Goal: Task Accomplishment & Management: Manage account settings

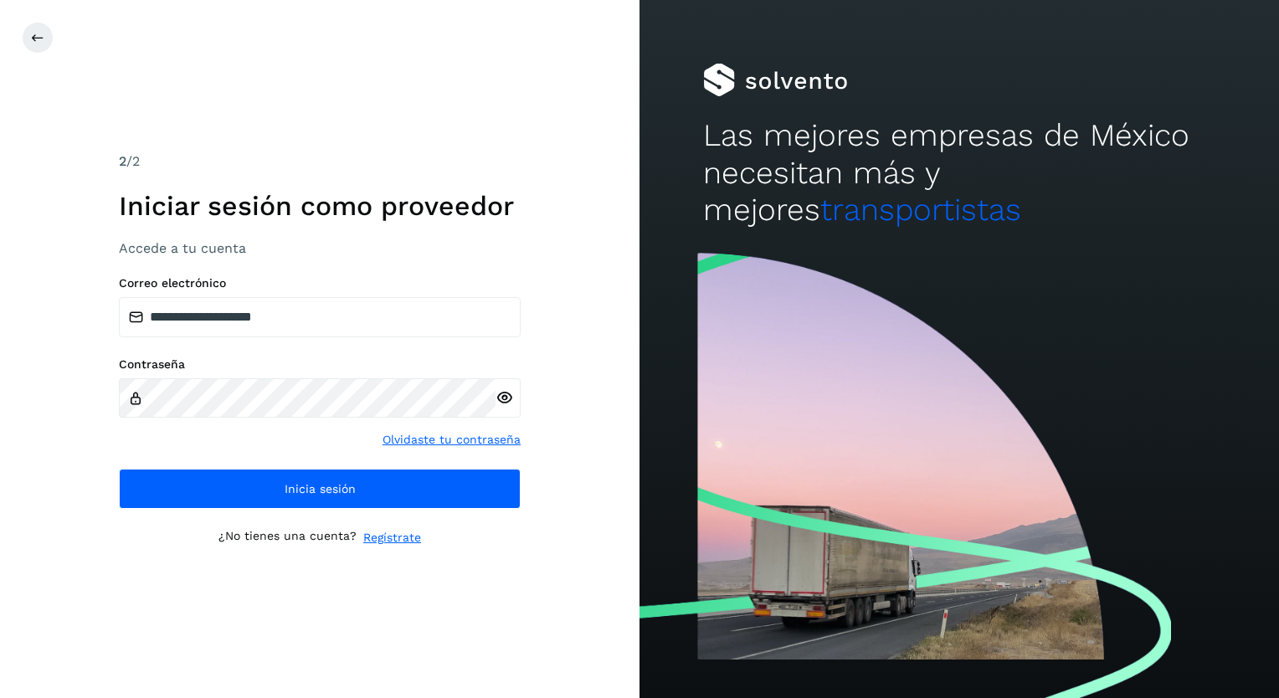
click at [502, 397] on icon at bounding box center [505, 398] width 18 height 18
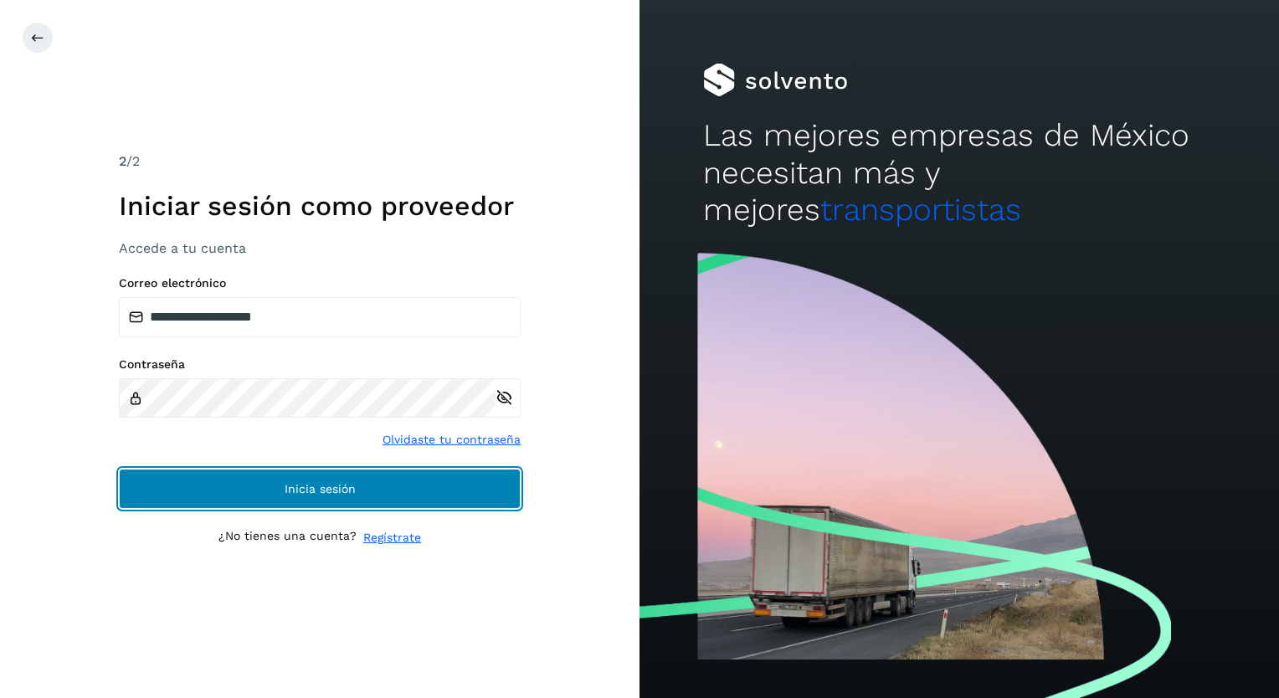
click at [330, 491] on span "Inicia sesión" at bounding box center [320, 489] width 71 height 12
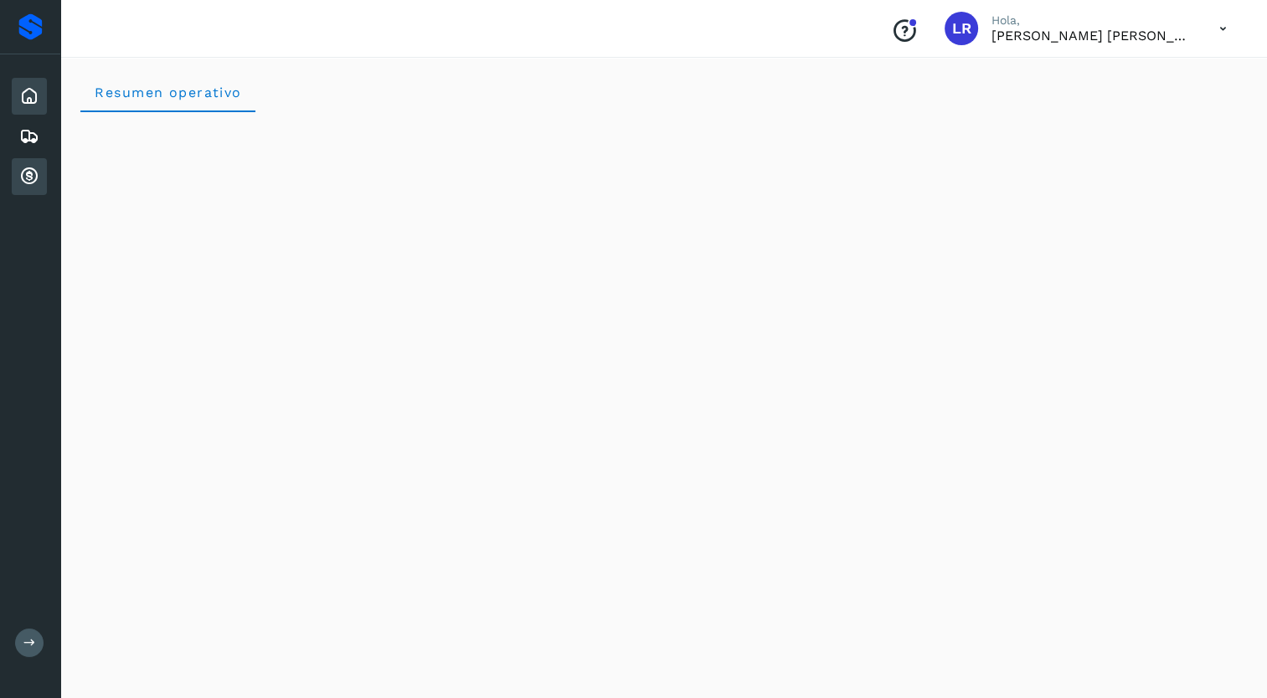
click at [26, 168] on icon at bounding box center [29, 177] width 20 height 20
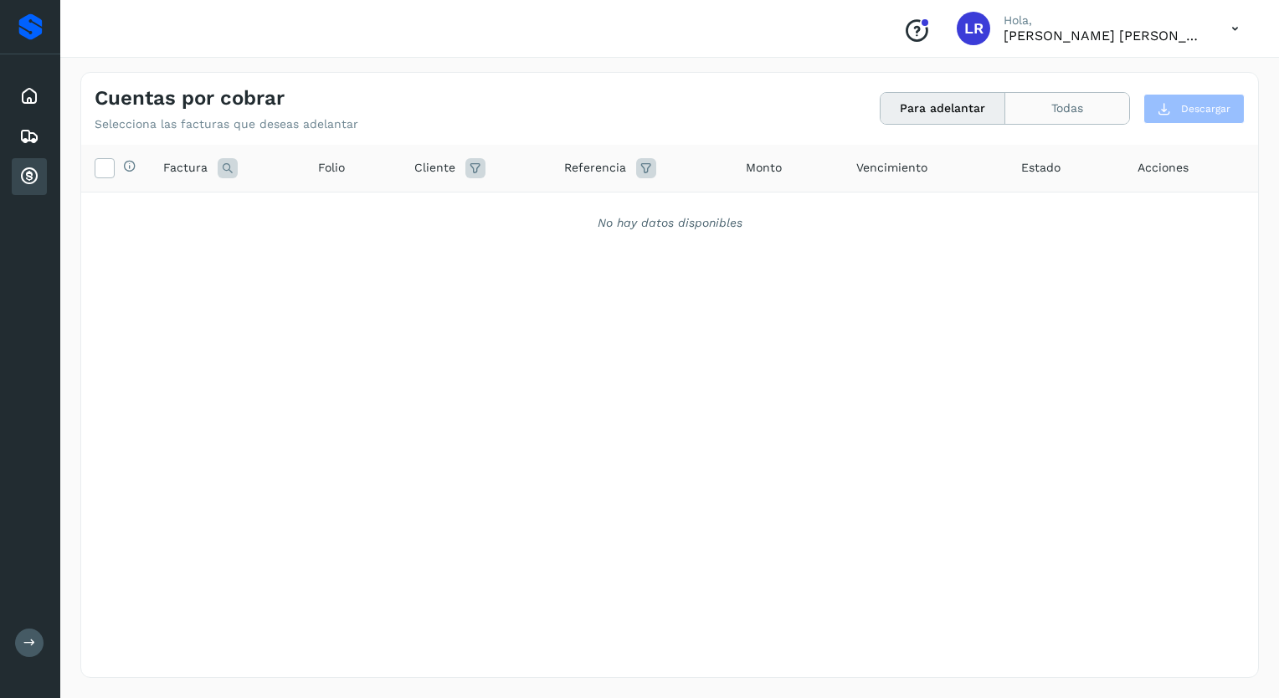
click at [1072, 111] on button "Todas" at bounding box center [1067, 108] width 124 height 31
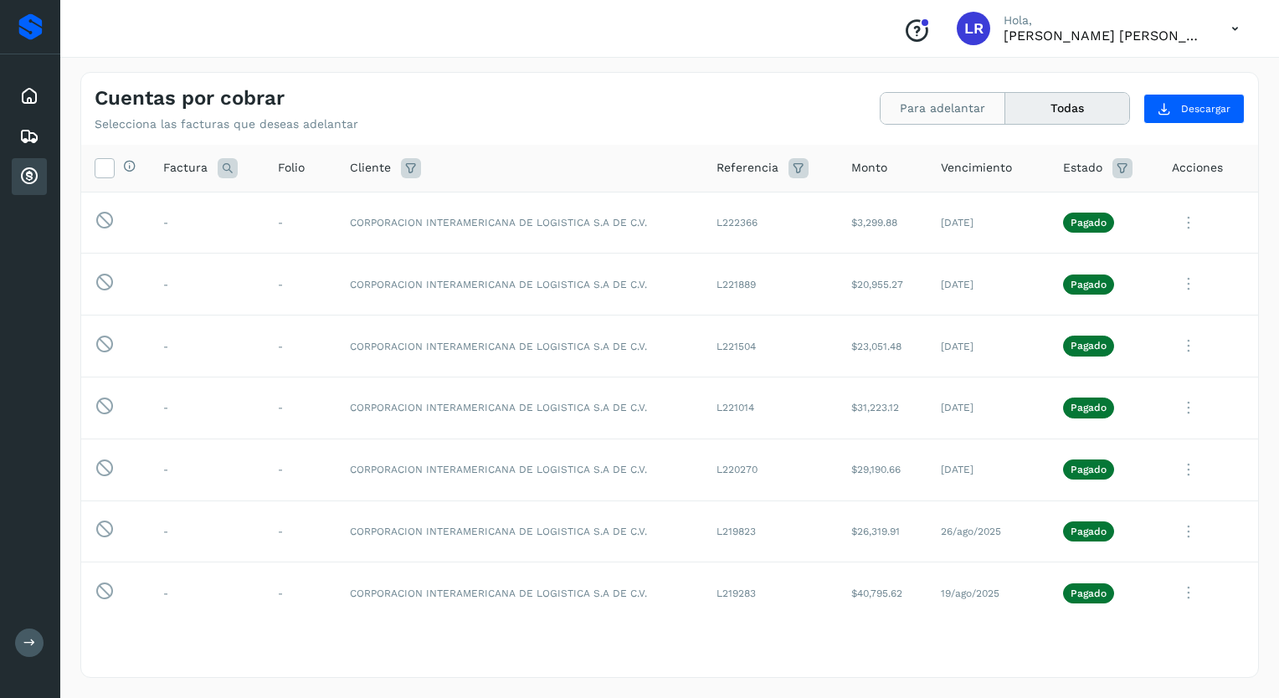
click at [934, 111] on button "Para adelantar" at bounding box center [943, 108] width 125 height 31
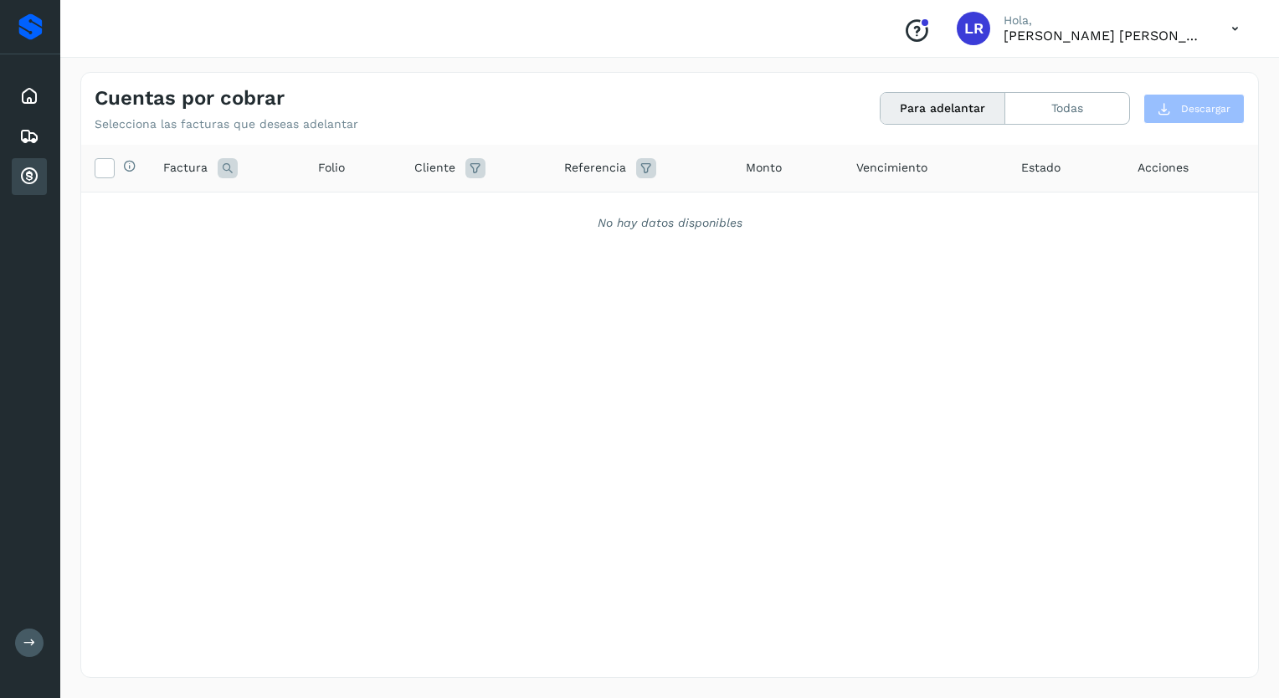
click at [1230, 28] on icon at bounding box center [1235, 29] width 34 height 34
click at [1124, 78] on div "Cerrar sesión" at bounding box center [1151, 75] width 199 height 32
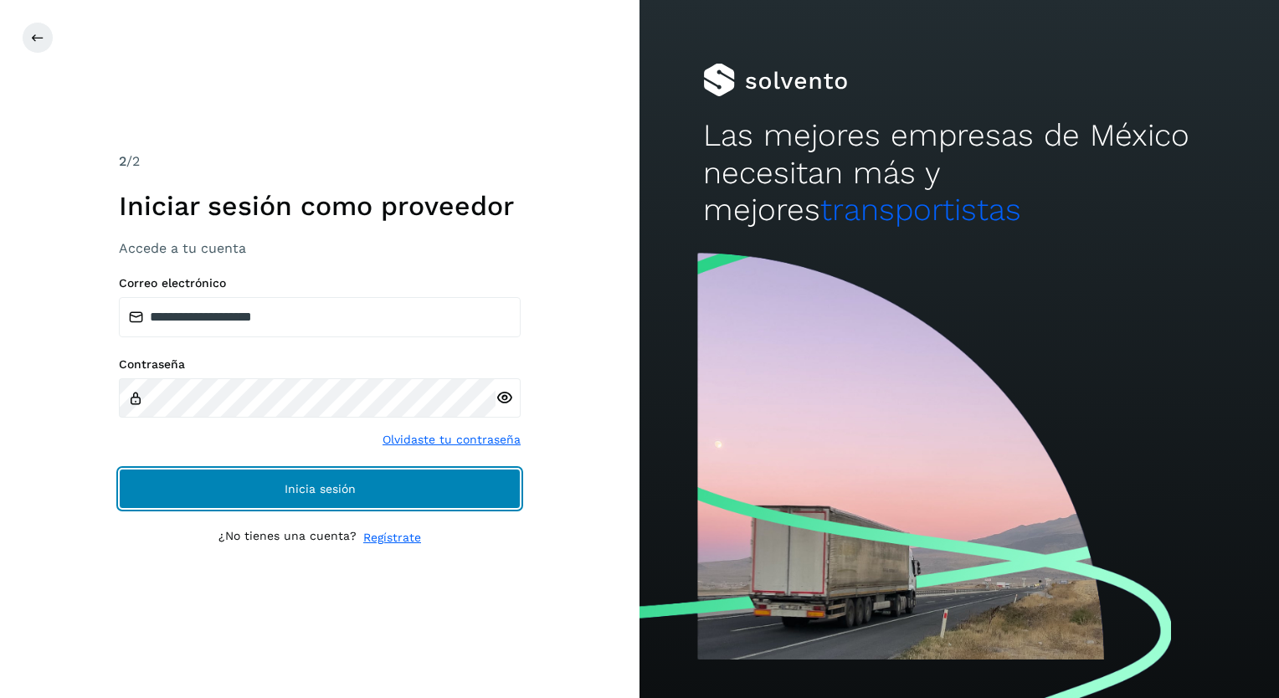
click at [290, 491] on span "Inicia sesión" at bounding box center [320, 489] width 71 height 12
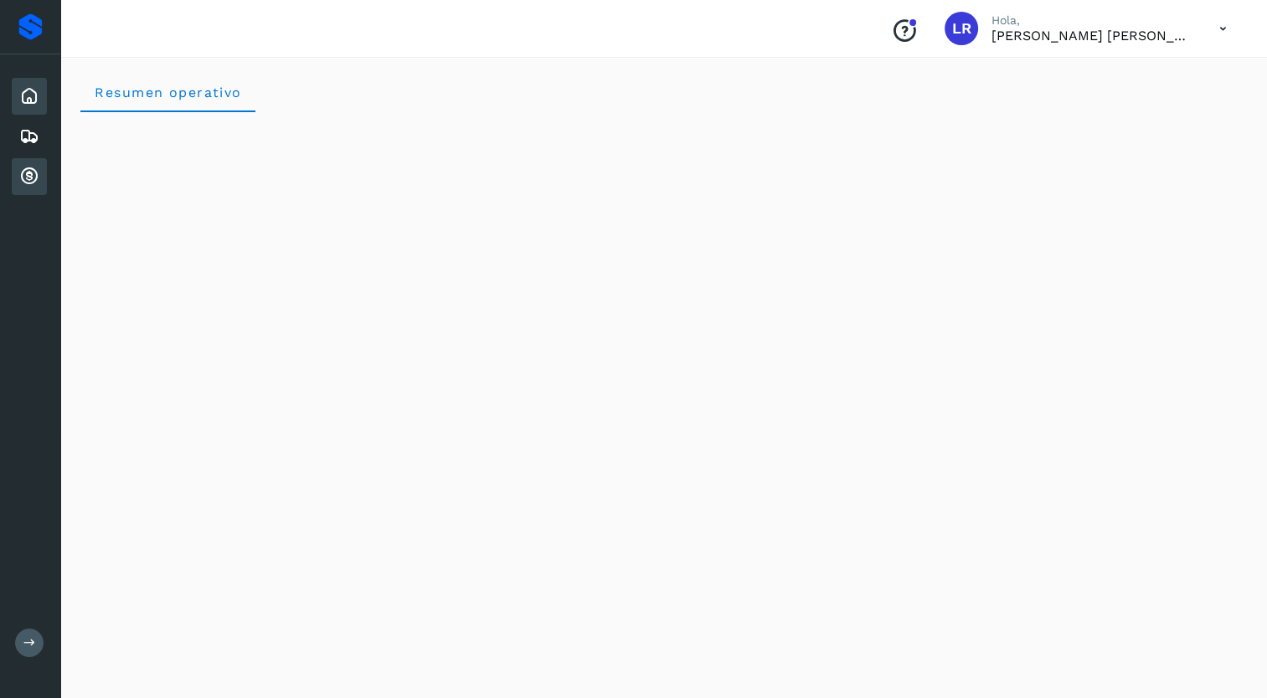
click at [27, 170] on icon at bounding box center [29, 177] width 20 height 20
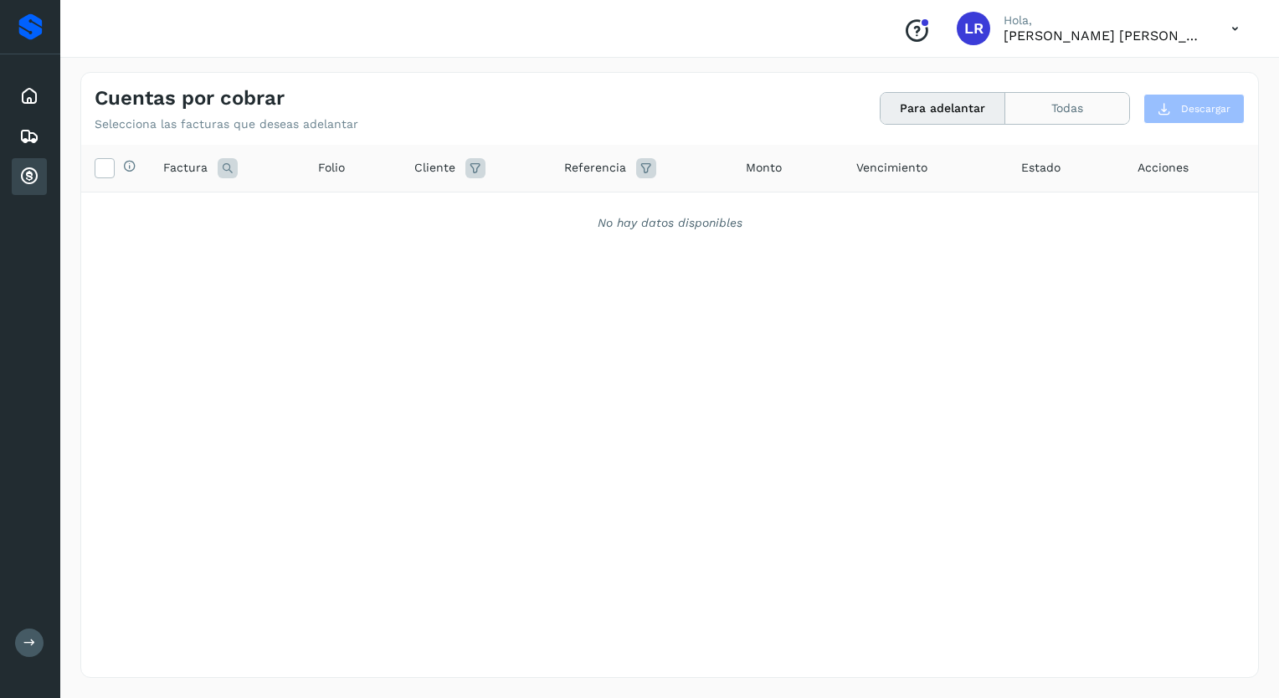
click at [1080, 113] on button "Todas" at bounding box center [1067, 108] width 124 height 31
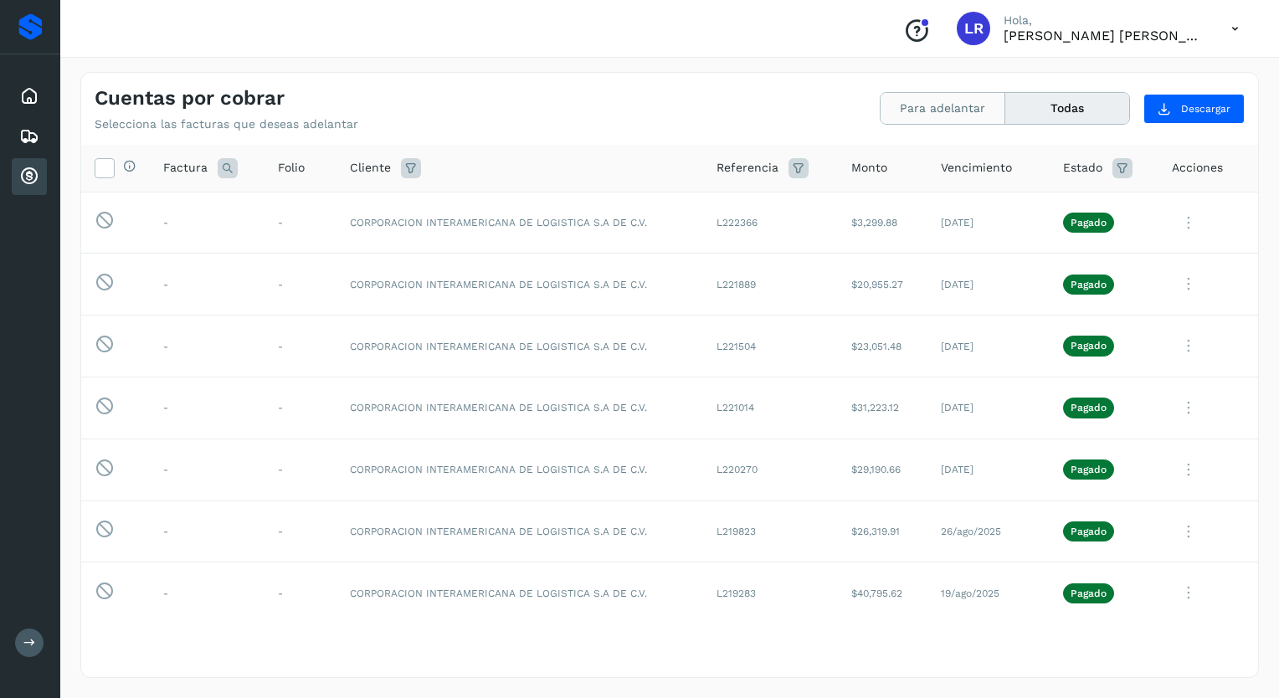
click at [935, 105] on button "Para adelantar" at bounding box center [943, 108] width 125 height 31
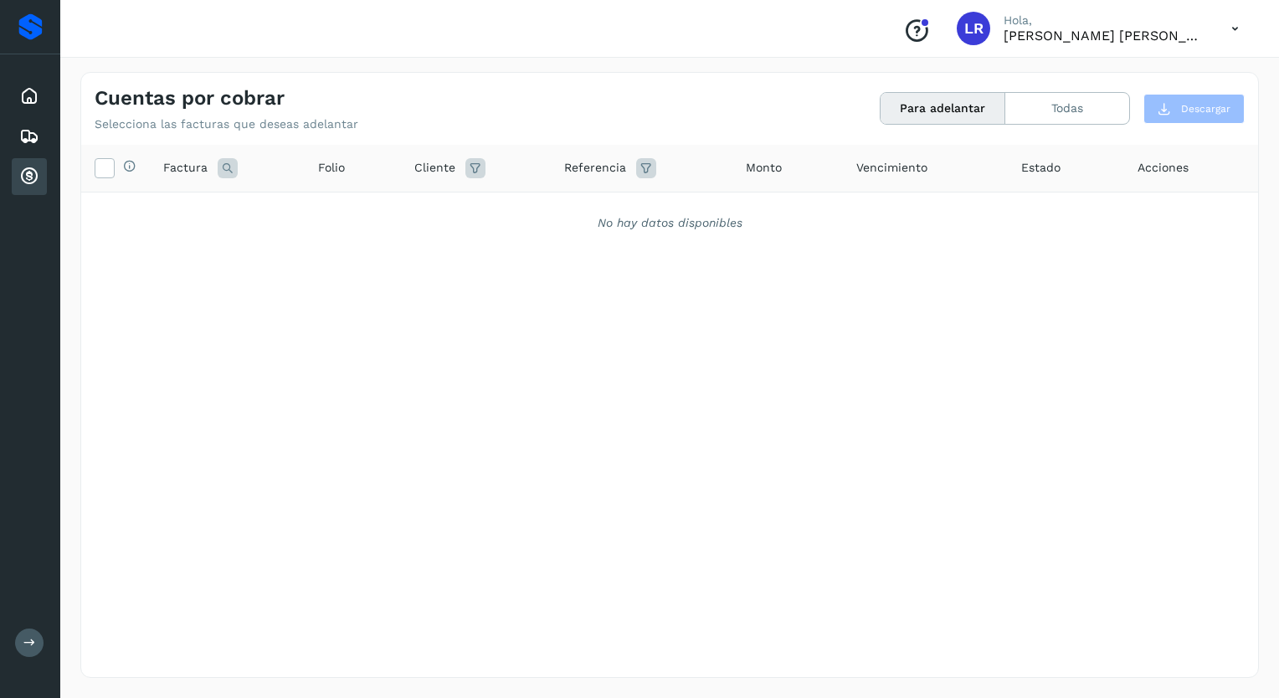
click at [1231, 29] on icon at bounding box center [1235, 29] width 34 height 34
click at [1119, 74] on div "Cerrar sesión" at bounding box center [1151, 75] width 199 height 32
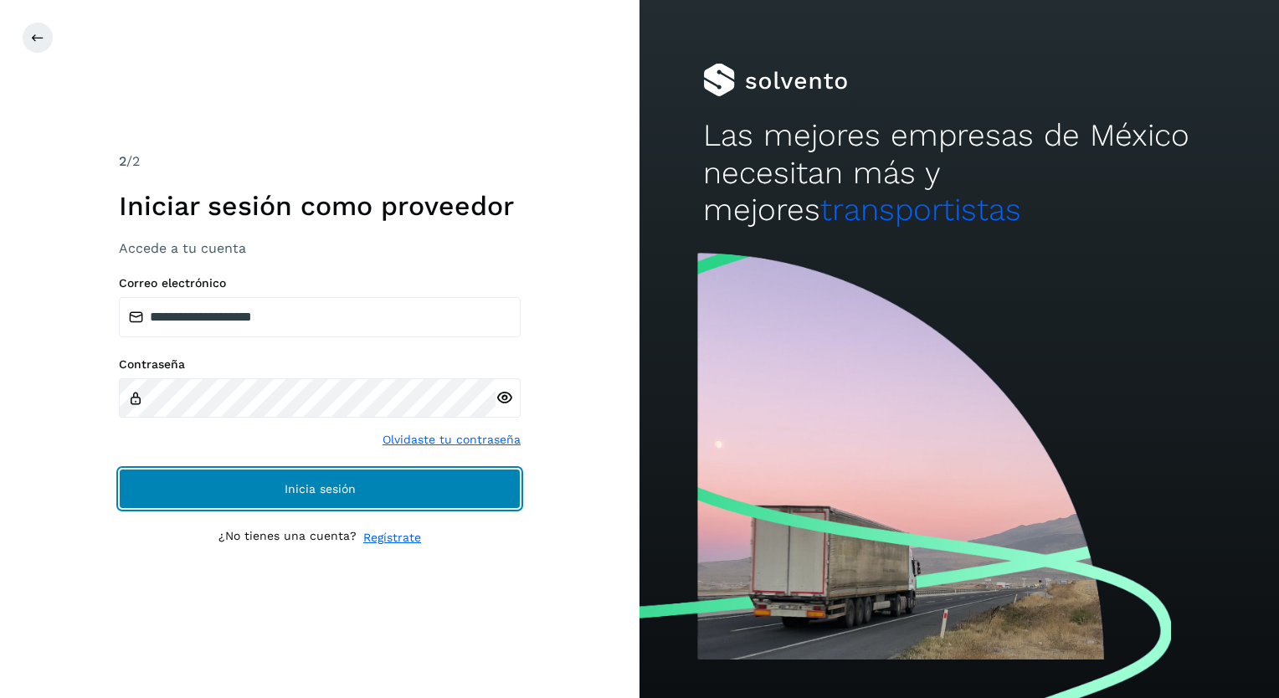
click at [326, 484] on span "Inicia sesión" at bounding box center [320, 489] width 71 height 12
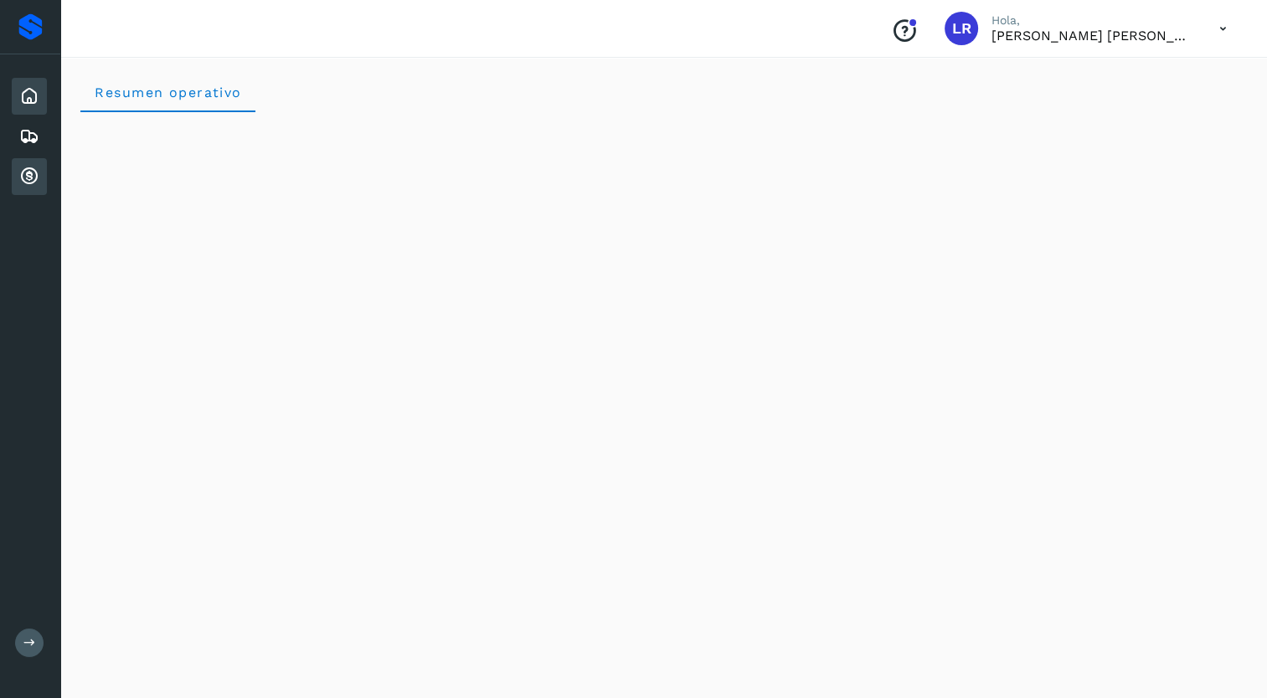
click at [23, 175] on icon at bounding box center [29, 177] width 20 height 20
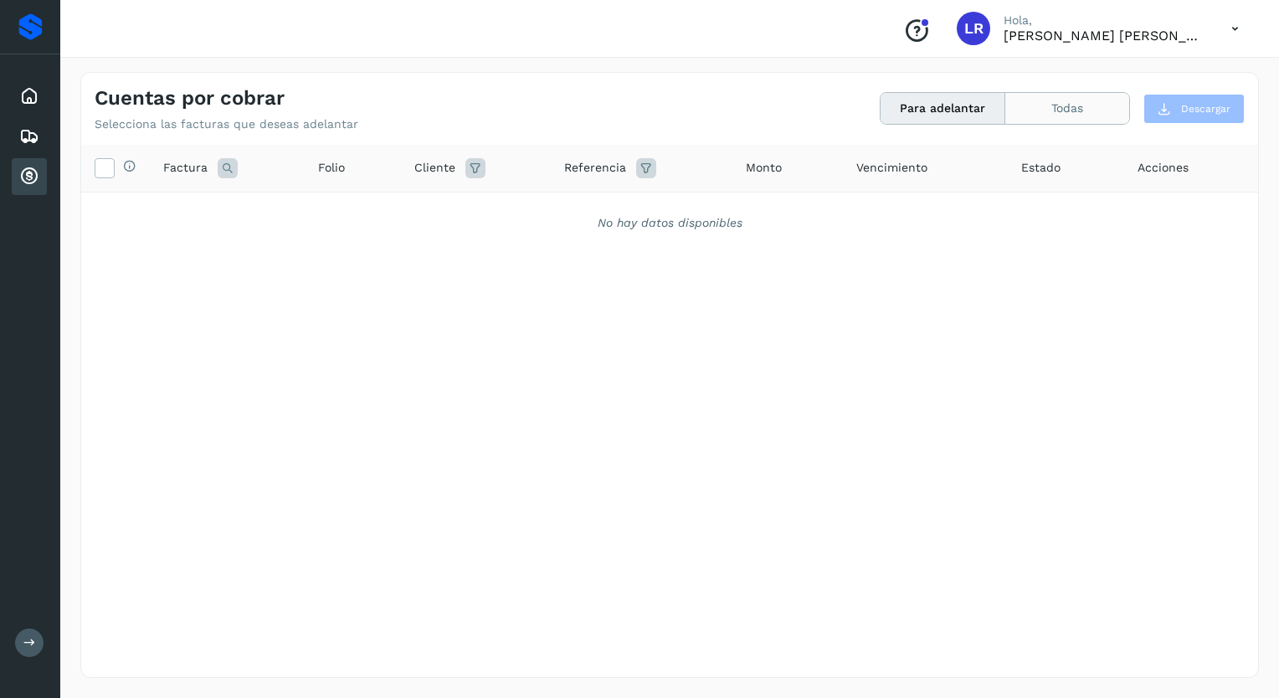
click at [1078, 102] on button "Todas" at bounding box center [1067, 108] width 124 height 31
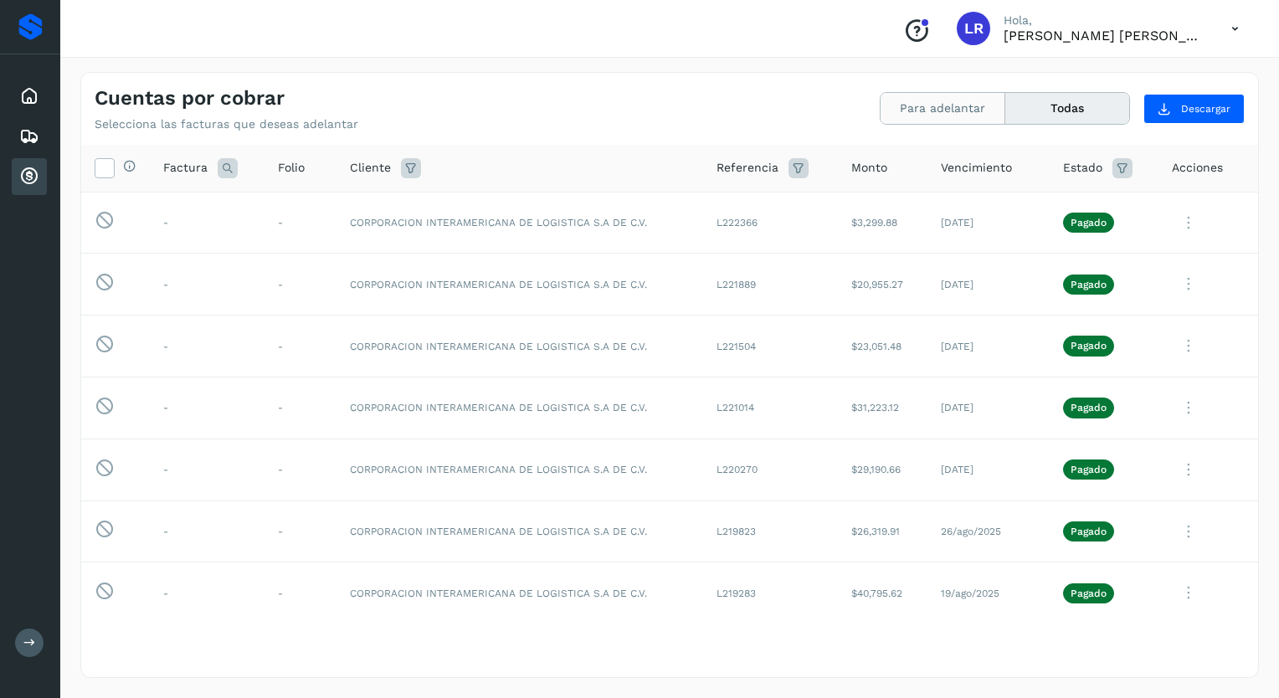
click at [921, 109] on button "Para adelantar" at bounding box center [943, 108] width 125 height 31
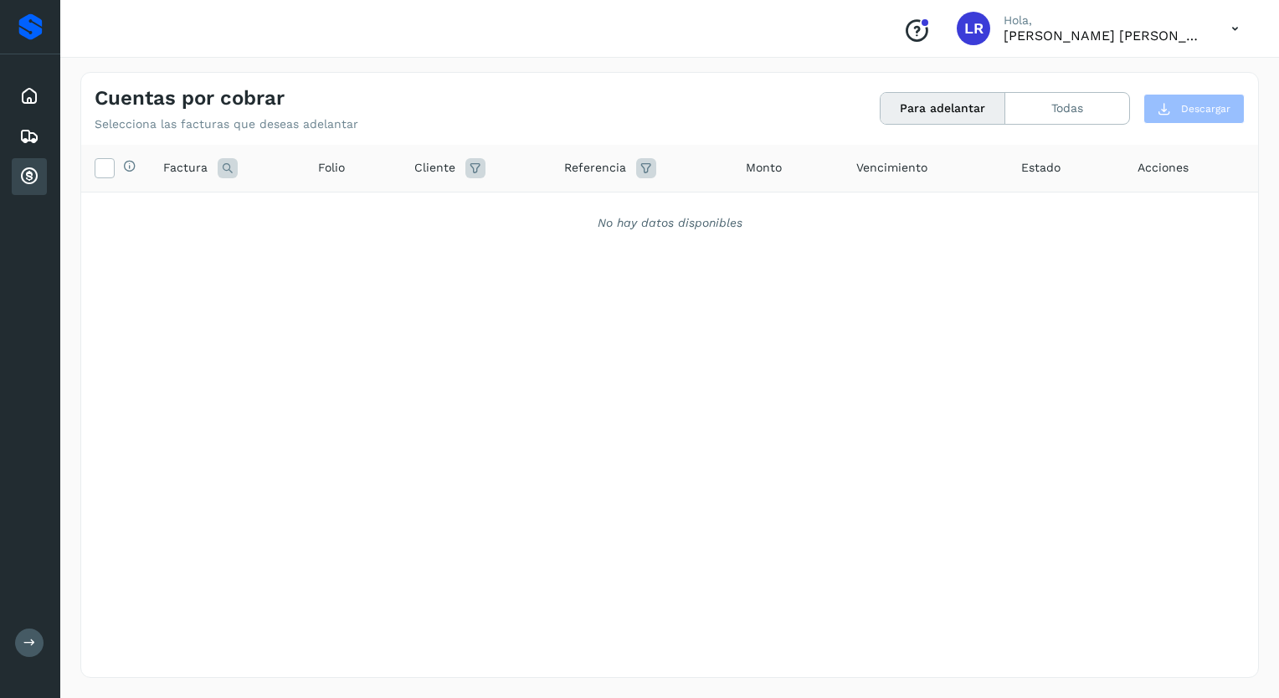
click at [1234, 23] on icon at bounding box center [1235, 29] width 34 height 34
click at [1120, 68] on div "Cerrar sesión" at bounding box center [1151, 75] width 199 height 32
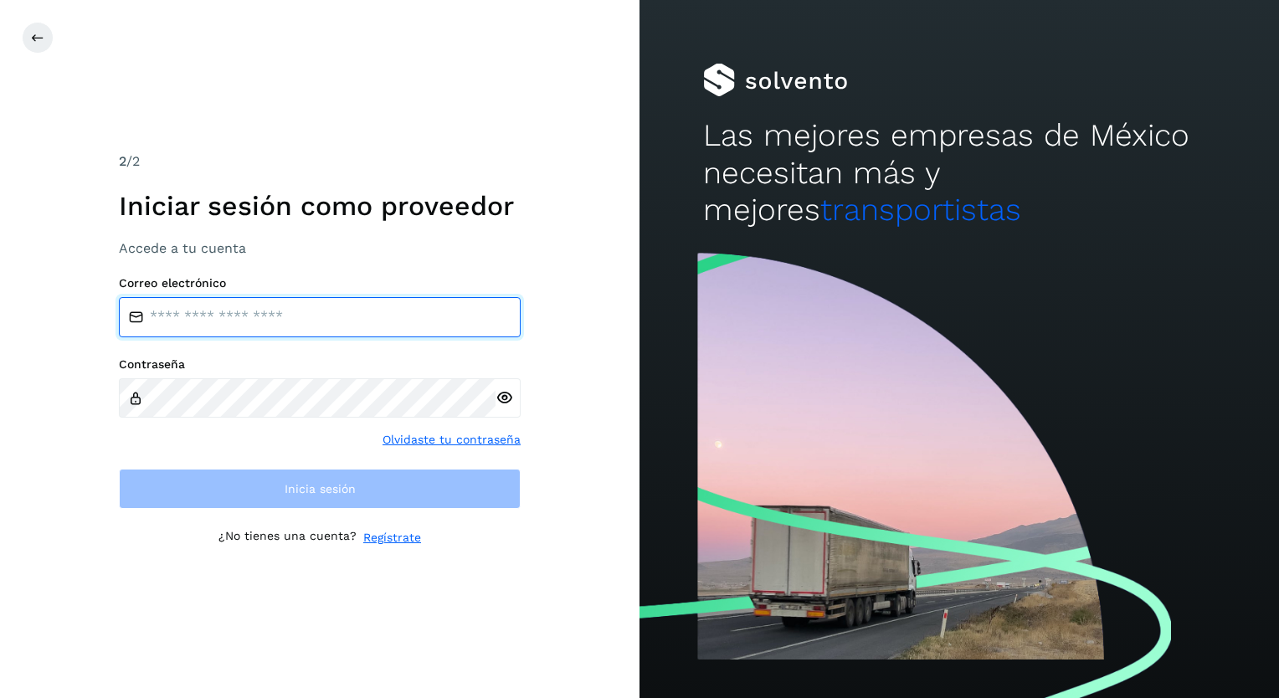
type input "**********"
